Goal: Transaction & Acquisition: Purchase product/service

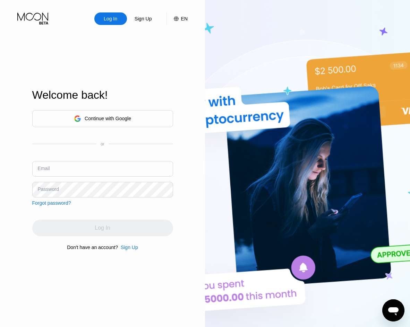
type input "[EMAIL_ADDRESS][DOMAIN_NAME]"
click at [99, 217] on div "Continue with Google or Email johndraperlogintoboard1977@gmail.com Password For…" at bounding box center [102, 180] width 141 height 141
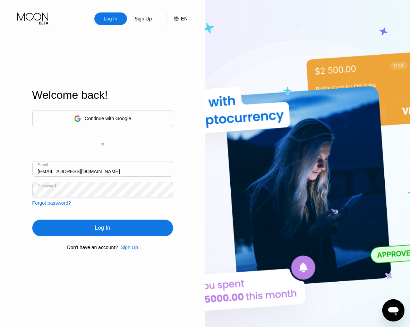
click at [113, 232] on div "Log In" at bounding box center [102, 228] width 141 height 17
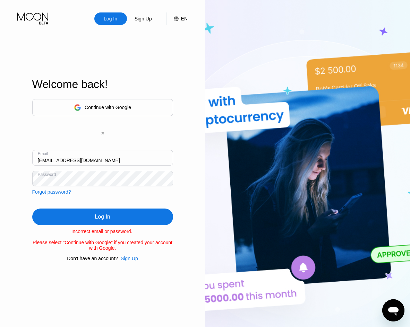
click at [21, 172] on div "Log In Sign Up EN Language Select an item Save Welcome back! Continue with Goog…" at bounding box center [102, 180] width 205 height 360
click at [103, 219] on div "Log In" at bounding box center [102, 216] width 15 height 7
click at [110, 218] on div "Log In" at bounding box center [102, 216] width 15 height 7
click at [1, 177] on div "Log In Sign Up EN Language Select an item Save Welcome back! Continue with Goog…" at bounding box center [102, 180] width 205 height 360
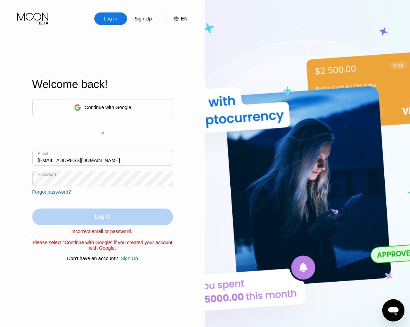
click at [56, 219] on div "Log In" at bounding box center [102, 217] width 141 height 17
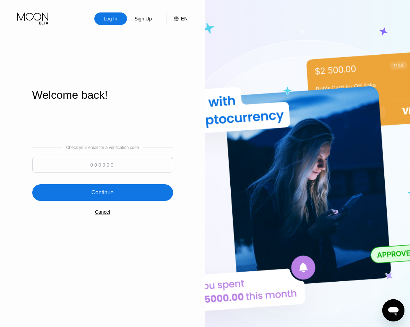
click at [111, 165] on input at bounding box center [102, 165] width 141 height 16
paste input "374822"
type input "374822"
click at [130, 189] on div "Continue" at bounding box center [102, 192] width 141 height 17
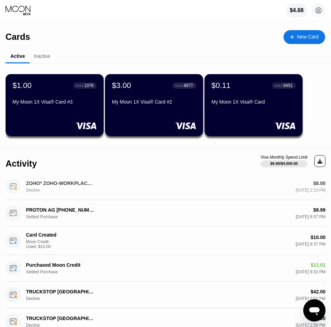
click at [87, 185] on div "ZOHO* ZOHO-WORKPLACE [PHONE_NUMBER] US" at bounding box center [60, 184] width 69 height 6
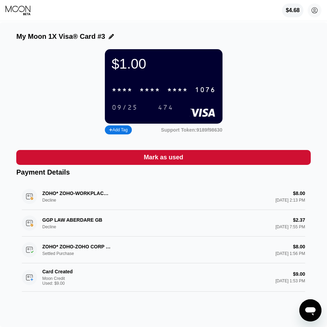
click at [17, 9] on icon at bounding box center [19, 10] width 26 height 10
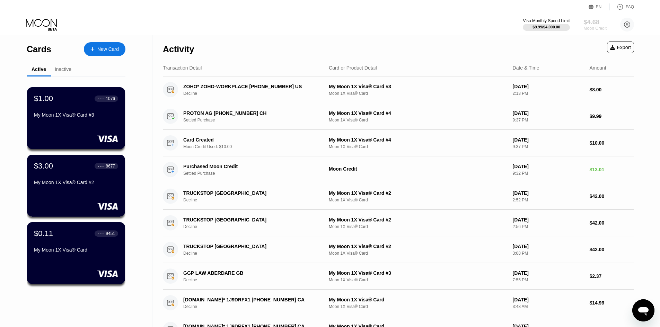
click at [409, 27] on div "Moon Credit" at bounding box center [595, 28] width 23 height 5
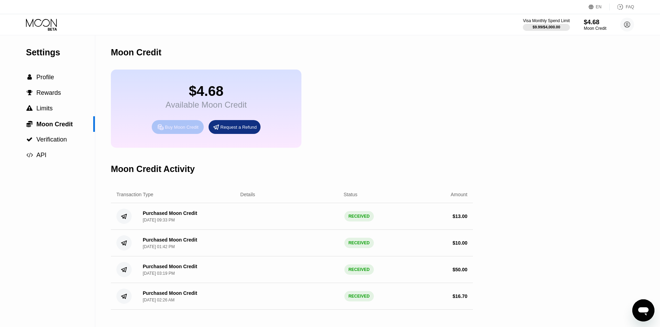
click at [174, 130] on div "Buy Moon Credit" at bounding box center [182, 127] width 34 height 6
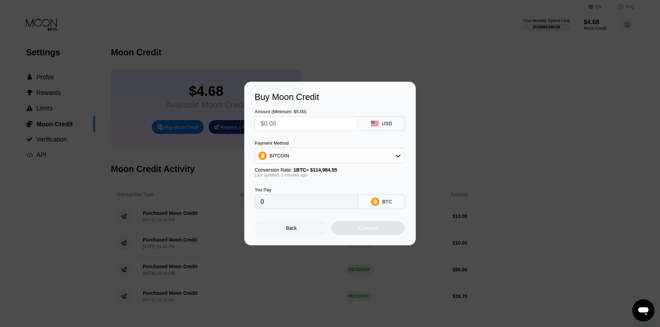
click at [295, 123] on input "text" at bounding box center [307, 124] width 92 height 14
type input "$2"
type input "0.00001740"
type input "$25"
type input "0.00021743"
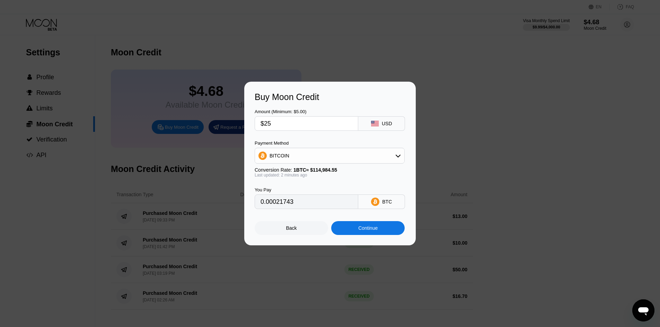
drag, startPoint x: 280, startPoint y: 123, endPoint x: 262, endPoint y: 124, distance: 17.7
click at [262, 124] on input "$25" at bounding box center [307, 124] width 92 height 14
type input "$40"
type input "0.00034788"
type input "$40"
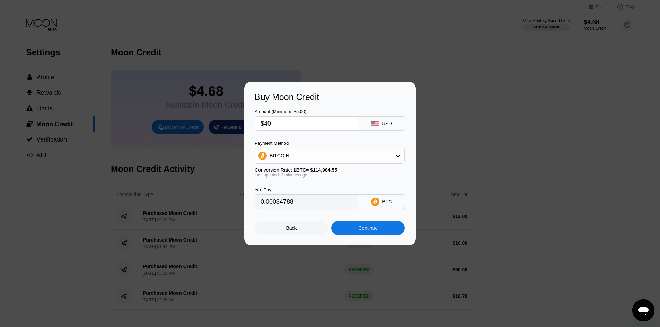
click at [340, 95] on div "Buy Moon Credit" at bounding box center [330, 97] width 151 height 10
click at [294, 150] on div "BITCOIN" at bounding box center [329, 156] width 149 height 14
click at [295, 189] on span "USDT on TRON" at bounding box center [288, 190] width 35 height 6
type input "40.40"
drag, startPoint x: 270, startPoint y: 123, endPoint x: 281, endPoint y: 122, distance: 10.8
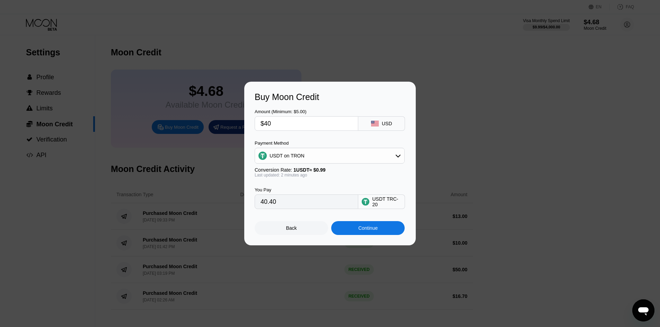
click at [281, 122] on input "$40" at bounding box center [307, 124] width 92 height 14
click at [344, 183] on div "You Pay 40.40 USDT TRC-20" at bounding box center [330, 194] width 151 height 32
click at [368, 231] on div "Continue" at bounding box center [367, 229] width 19 height 6
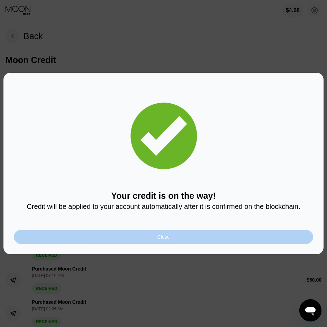
click at [168, 240] on div "Close" at bounding box center [164, 237] width 12 height 6
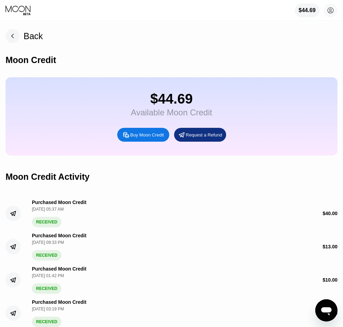
click at [215, 37] on div "Back Moon Credit $44.69 Available Moon Credit Buy Moon Credit Request a Refund …" at bounding box center [171, 191] width 343 height 338
click at [304, 11] on div "$44.69" at bounding box center [306, 10] width 17 height 6
click at [327, 8] on circle at bounding box center [330, 10] width 14 height 14
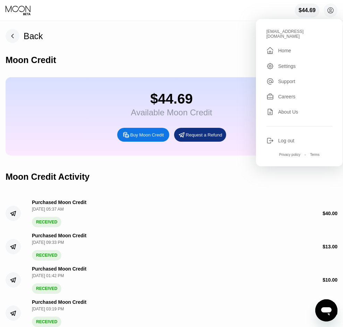
click at [289, 50] on div "Home" at bounding box center [284, 51] width 13 height 6
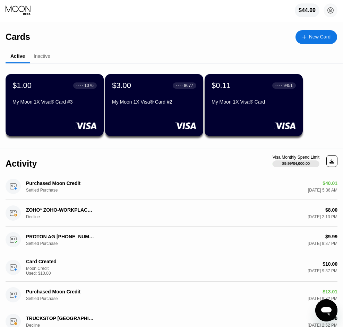
click at [207, 38] on div "Cards New Card" at bounding box center [171, 34] width 331 height 24
click at [318, 36] on div "New Card" at bounding box center [319, 37] width 21 height 6
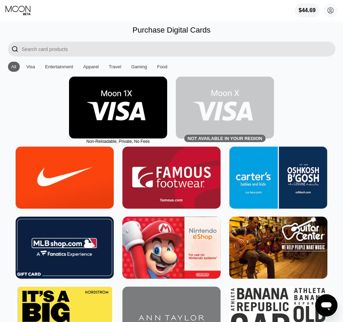
click at [132, 99] on img at bounding box center [118, 108] width 98 height 62
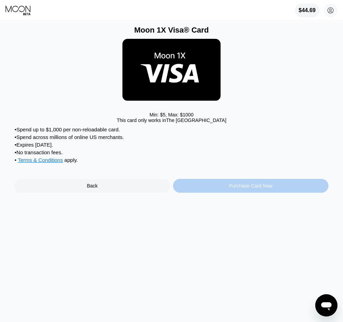
click at [246, 189] on div "Purchase Card Now" at bounding box center [250, 186] width 43 height 6
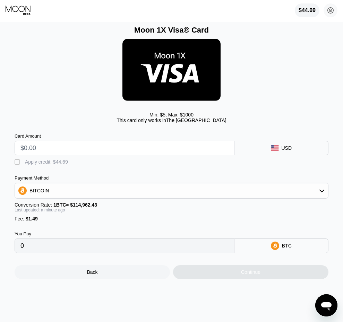
click at [93, 149] on input "text" at bounding box center [124, 148] width 208 height 14
type input "$1"
type input "0.00002166"
type input "$16"
type input "0.00015214"
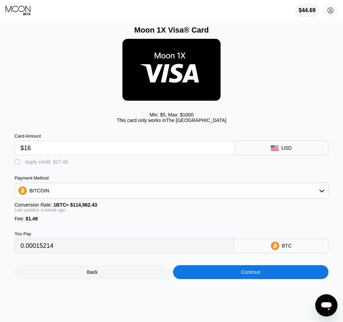
type input "$16"
click at [17, 164] on div "" at bounding box center [18, 162] width 7 height 7
type input "0"
click at [243, 275] on div "Continue" at bounding box center [250, 272] width 19 height 6
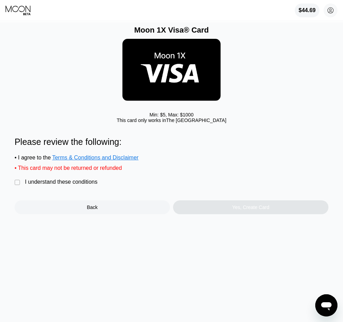
click at [46, 185] on div "I understand these conditions" at bounding box center [61, 182] width 72 height 6
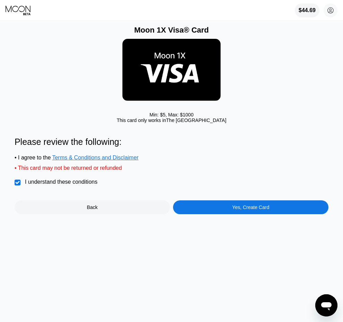
click at [227, 214] on div "Yes, Create Card" at bounding box center [250, 207] width 155 height 14
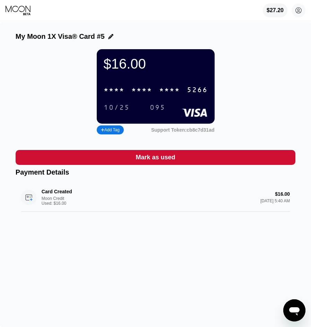
click at [210, 22] on div "My Moon 1X Visa® Card #5 $16.00 * * * * * * * * * * * * 5266 10/25 095 Add Tag …" at bounding box center [155, 174] width 311 height 305
click at [156, 92] on div "* * * * * * * * * * * * 5266" at bounding box center [155, 90] width 112 height 14
click at [218, 12] on div "$27.20 johndraperlogintoboard1977@gmail.com  Home Settings Support Careers Abo…" at bounding box center [155, 10] width 311 height 21
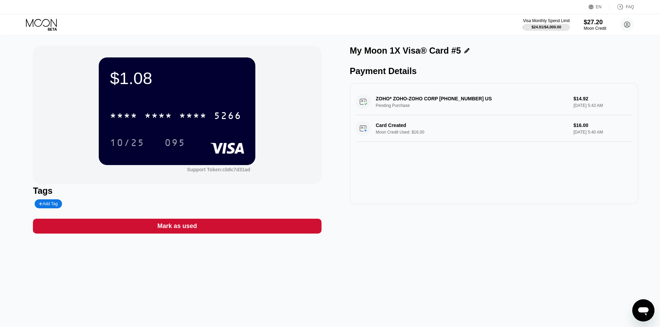
click at [43, 23] on icon at bounding box center [42, 25] width 32 height 12
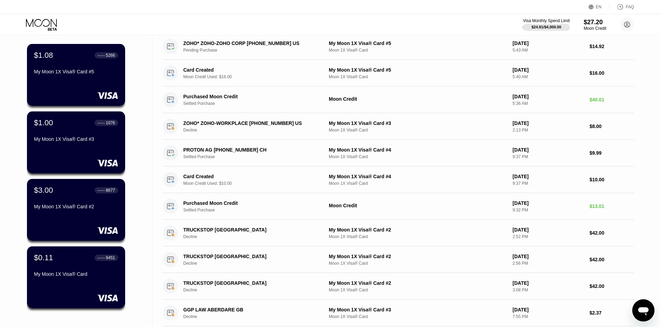
scroll to position [139, 0]
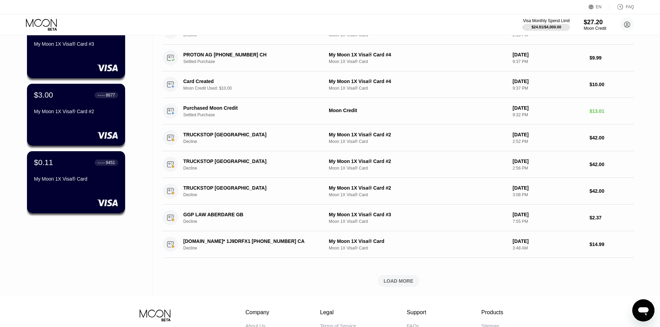
click at [316, 284] on div "LOAD MORE" at bounding box center [399, 281] width 30 height 6
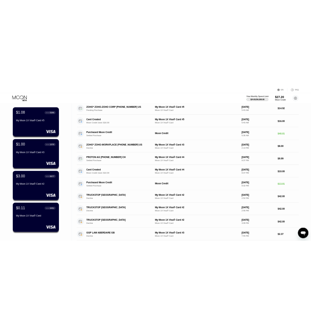
scroll to position [0, 0]
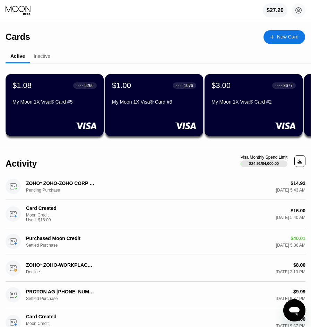
click at [170, 51] on div "Active Inactive" at bounding box center [158, 57] width 305 height 14
click at [279, 36] on div "New Card" at bounding box center [287, 37] width 21 height 6
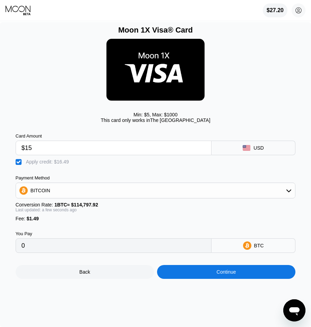
click at [241, 13] on div "$27.20 [EMAIL_ADDRESS][DOMAIN_NAME]  Home Settings Support Careers About Us Lo…" at bounding box center [155, 10] width 311 height 21
click at [230, 77] on div "Min: $ 5 , Max: $ 1000 This card only works in [GEOGRAPHIC_DATA]" at bounding box center [156, 81] width 280 height 92
click at [242, 279] on div "Continue" at bounding box center [226, 272] width 138 height 14
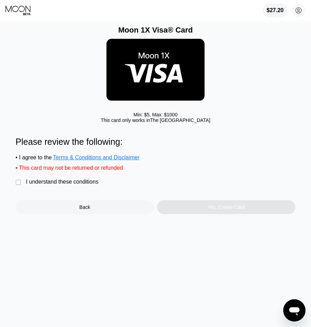
click at [84, 185] on div "I understand these conditions" at bounding box center [62, 182] width 72 height 6
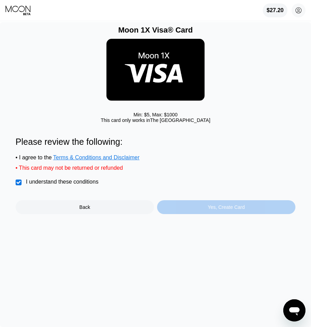
click at [226, 210] on div "Yes, Create Card" at bounding box center [226, 207] width 37 height 6
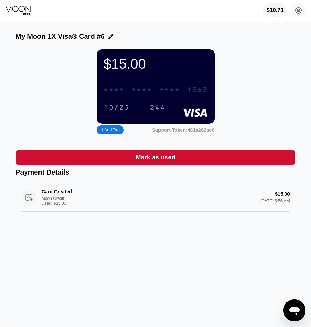
click at [155, 91] on div "* * * * * * * * * * * * 1363" at bounding box center [155, 90] width 112 height 14
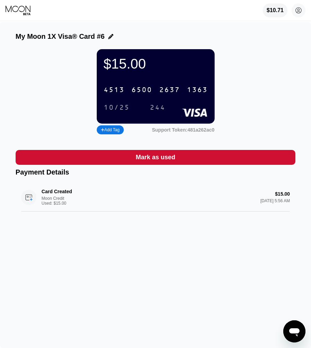
click at [17, 10] on icon at bounding box center [19, 10] width 26 height 10
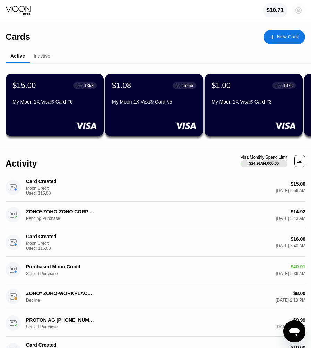
click at [300, 10] on circle at bounding box center [298, 10] width 14 height 14
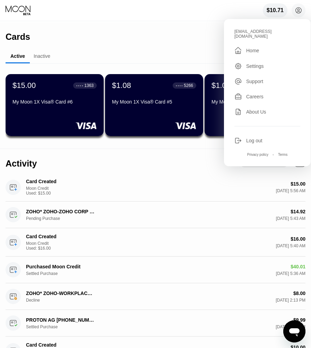
click at [250, 51] on div "Home" at bounding box center [252, 51] width 13 height 6
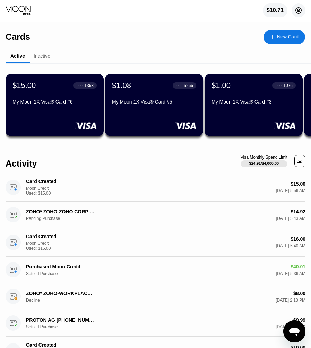
click at [296, 9] on circle at bounding box center [298, 10] width 14 height 14
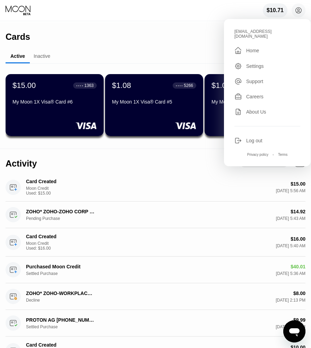
click at [194, 36] on div "Cards New Card" at bounding box center [155, 34] width 299 height 24
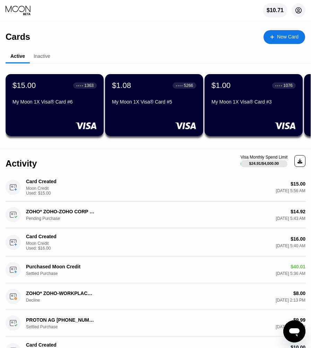
click at [298, 8] on icon at bounding box center [299, 11] width 6 height 6
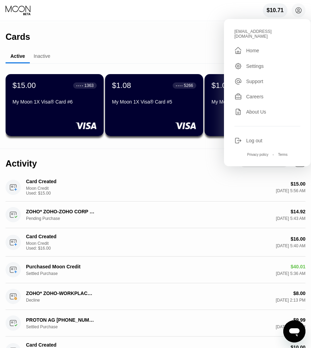
click at [188, 41] on div "Cards New Card" at bounding box center [155, 34] width 299 height 24
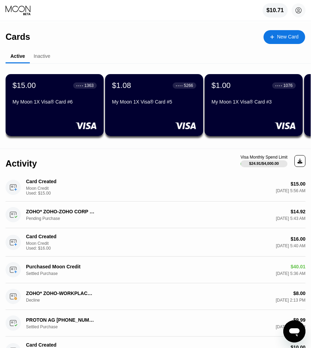
click at [278, 14] on div "$10.71" at bounding box center [274, 10] width 17 height 6
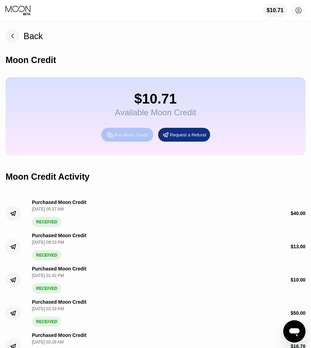
click at [134, 138] on div "Buy Moon Credit" at bounding box center [131, 135] width 34 height 6
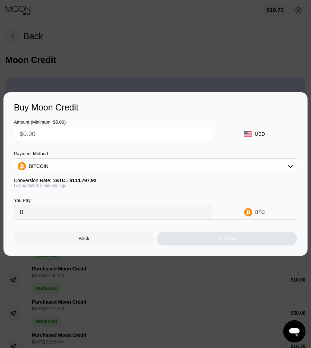
click at [73, 131] on input "text" at bounding box center [113, 134] width 186 height 14
type input "$1"
type input "0.00000872"
type input "$15"
type input "0.00013067"
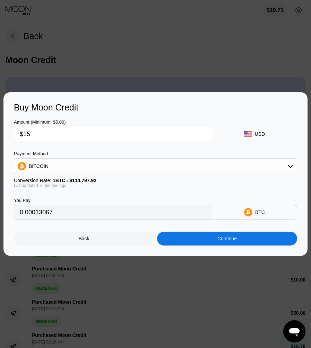
type input "$15"
click at [120, 170] on div "BITCOIN" at bounding box center [155, 166] width 282 height 14
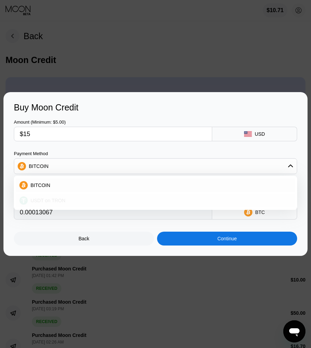
click at [70, 202] on div "USDT on TRON" at bounding box center [160, 201] width 264 height 6
type input "15.15"
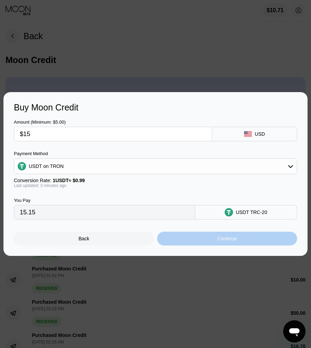
click at [237, 239] on div "Continue" at bounding box center [227, 239] width 140 height 14
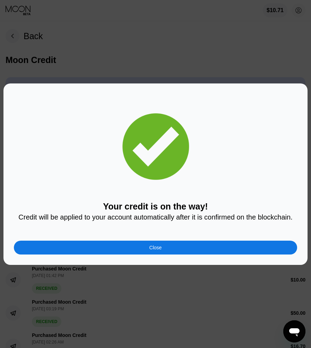
click at [179, 249] on div "Close" at bounding box center [155, 248] width 283 height 14
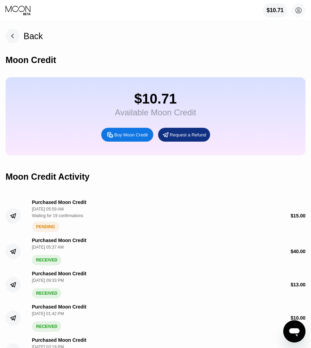
click at [12, 33] on rect at bounding box center [13, 36] width 14 height 14
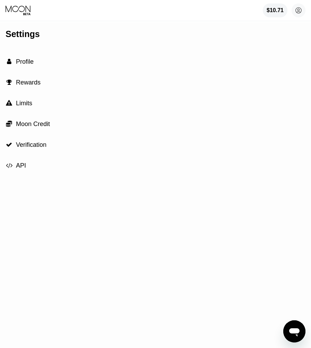
click at [30, 64] on span "Profile" at bounding box center [25, 61] width 18 height 7
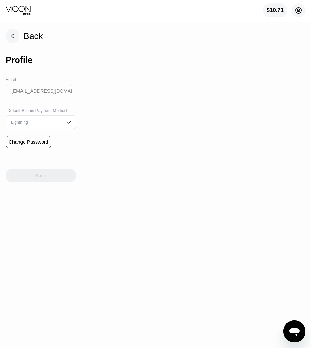
click at [296, 10] on circle at bounding box center [298, 10] width 14 height 14
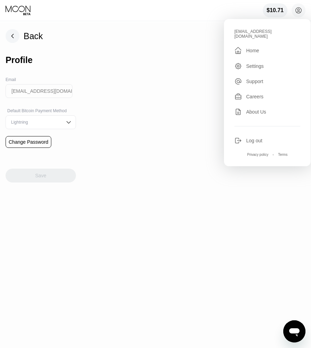
click at [248, 53] on div "Home" at bounding box center [252, 51] width 13 height 6
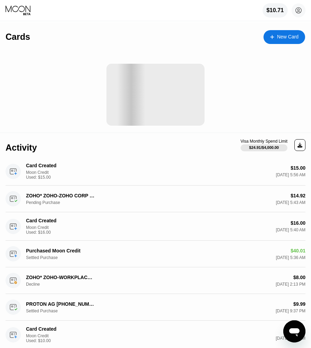
click at [274, 11] on div "$10.71" at bounding box center [274, 10] width 17 height 6
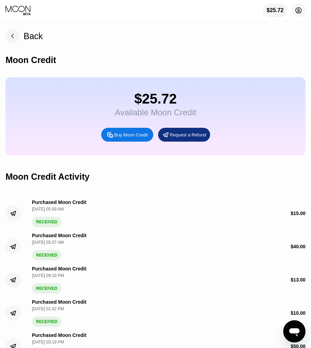
click at [299, 12] on icon at bounding box center [299, 11] width 4 height 4
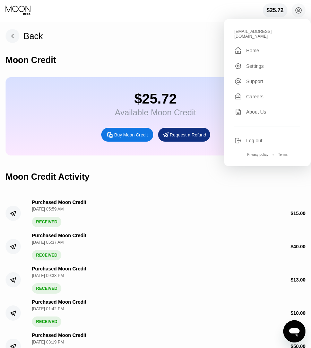
click at [242, 54] on div "" at bounding box center [240, 50] width 12 height 8
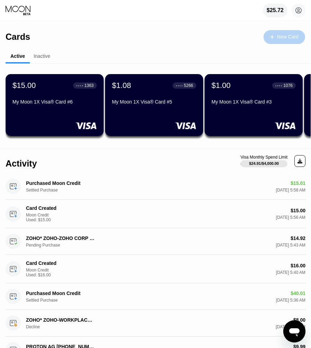
click at [279, 40] on div "New Card" at bounding box center [287, 37] width 21 height 6
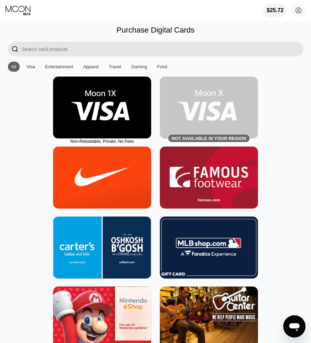
click at [115, 102] on img at bounding box center [102, 108] width 98 height 62
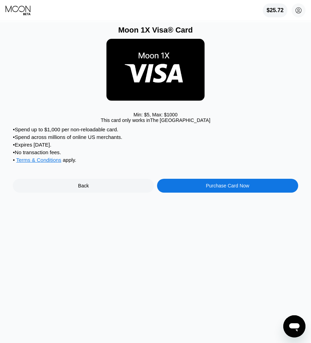
click at [226, 189] on div "Purchase Card Now" at bounding box center [227, 186] width 43 height 6
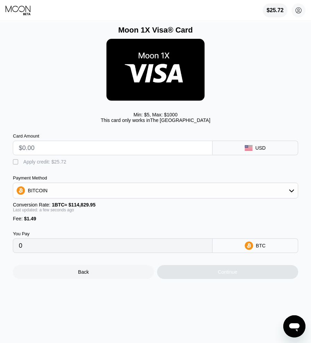
click at [97, 151] on input "text" at bounding box center [113, 148] width 188 height 14
type input "$1"
type input "0.00002169"
type input "$15"
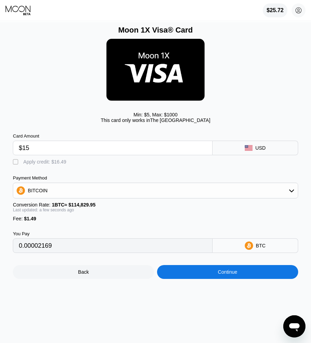
type input "0.00014361"
type input "$15.3"
type input "0.00014622"
type input "$15.30"
click at [16, 166] on div "" at bounding box center [16, 162] width 7 height 7
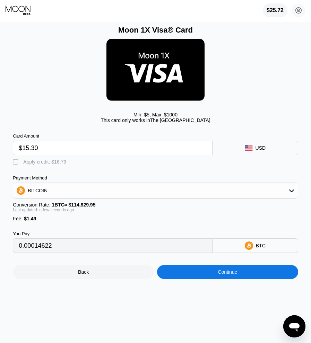
type input "0"
click at [219, 275] on div "Continue" at bounding box center [227, 272] width 19 height 6
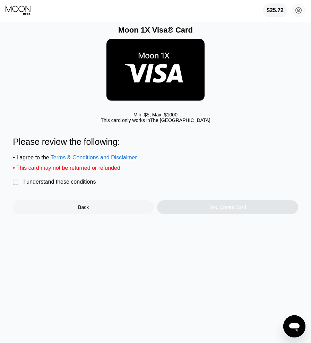
click at [59, 185] on div "I understand these conditions" at bounding box center [59, 182] width 72 height 6
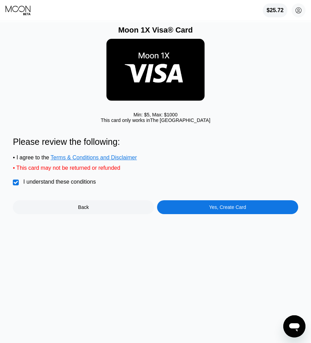
click at [204, 214] on div "Yes, Create Card" at bounding box center [227, 207] width 141 height 14
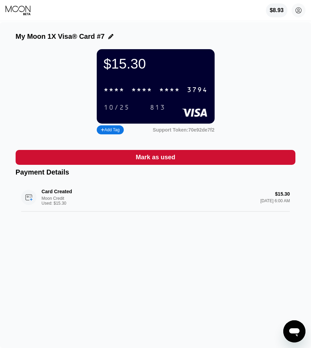
click at [128, 91] on div "* * * * * * * * * * * * 3794" at bounding box center [155, 90] width 112 height 14
click at [160, 112] on div "813" at bounding box center [158, 108] width 16 height 8
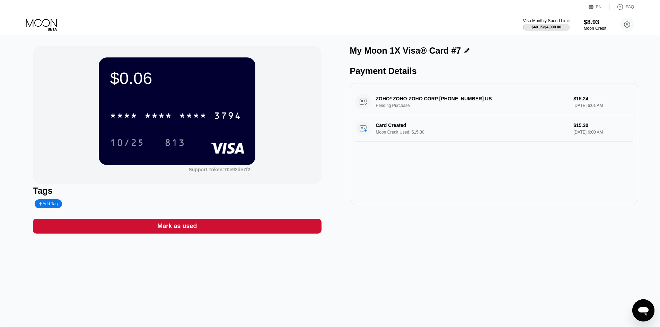
click at [186, 230] on div "Mark as used" at bounding box center [177, 226] width 40 height 8
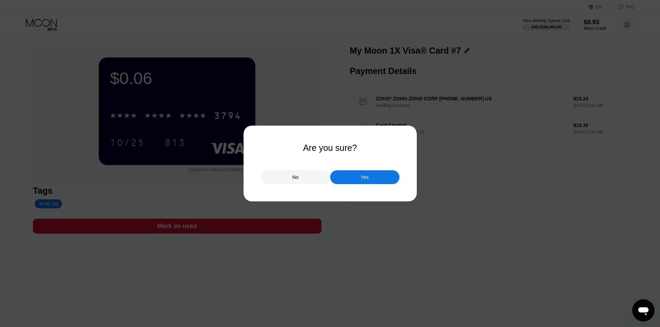
click at [316, 179] on div "Yes" at bounding box center [365, 177] width 8 height 6
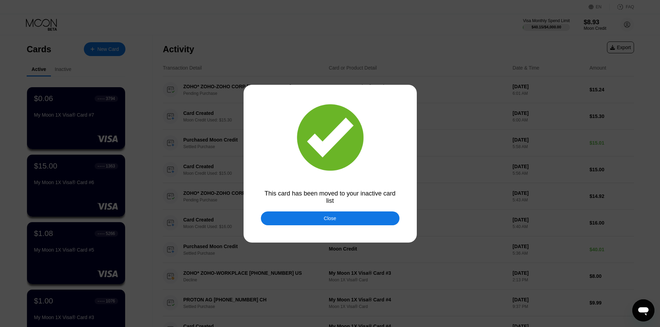
click at [316, 226] on div "Close" at bounding box center [330, 219] width 139 height 14
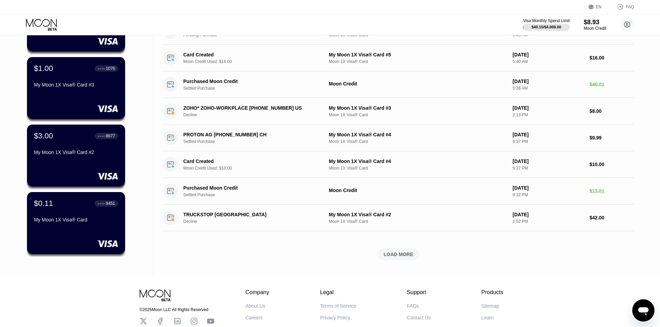
scroll to position [139, 0]
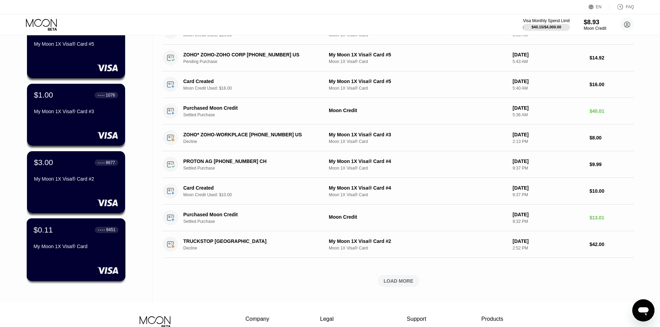
click at [70, 233] on div "$0.11 ● ● ● ● 9451" at bounding box center [76, 230] width 85 height 9
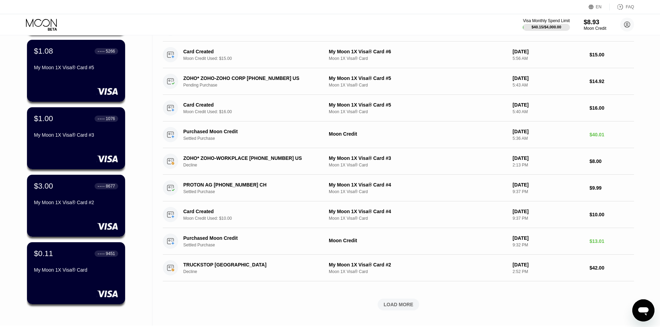
scroll to position [139, 0]
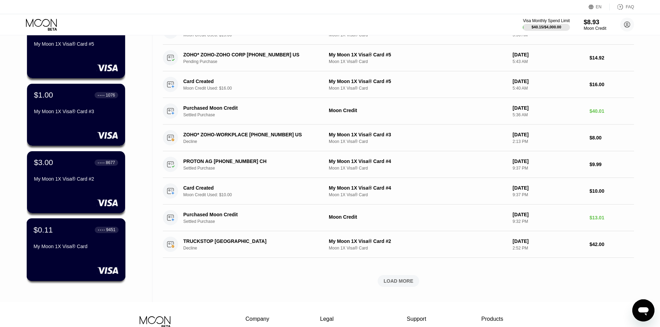
click at [69, 233] on div "$0.11 ● ● ● ● 9451" at bounding box center [76, 230] width 85 height 9
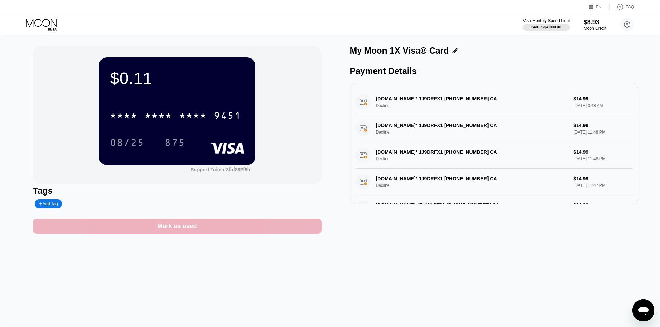
click at [241, 229] on div "Mark as used" at bounding box center [177, 226] width 288 height 15
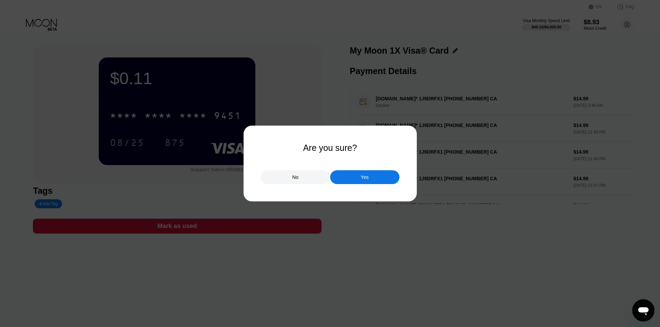
click at [316, 177] on div "Yes" at bounding box center [364, 177] width 69 height 14
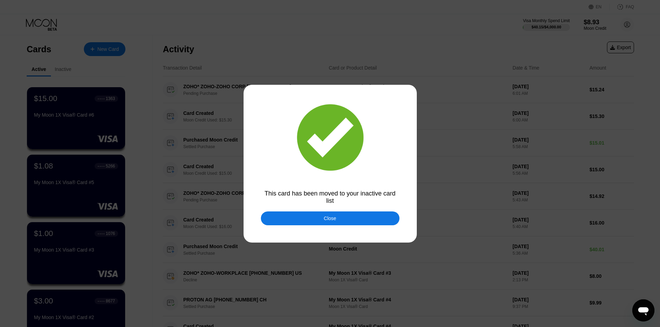
click at [316, 221] on div "Close" at bounding box center [330, 219] width 139 height 14
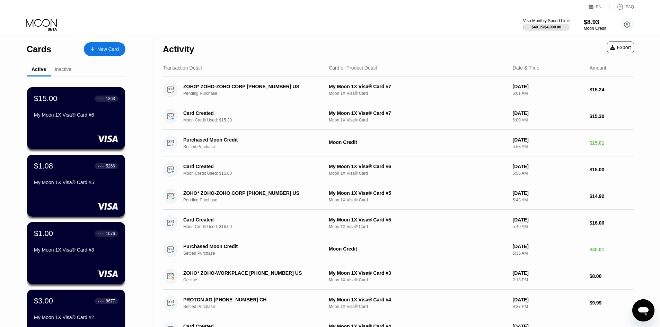
click at [316, 41] on div "Activity Export" at bounding box center [398, 47] width 471 height 24
click at [316, 34] on div "Visa Monthly Spend Limit $40.15 / $4,000.00 $8.93 Moon Credit [EMAIL_ADDRESS][D…" at bounding box center [330, 24] width 660 height 21
